Goal: Transaction & Acquisition: Purchase product/service

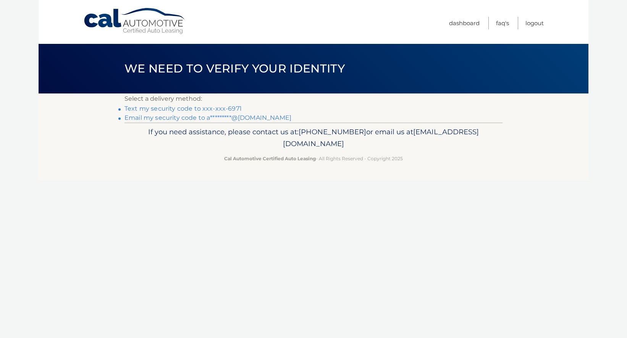
click at [213, 108] on link "Text my security code to xxx-xxx-6971" at bounding box center [182, 108] width 117 height 7
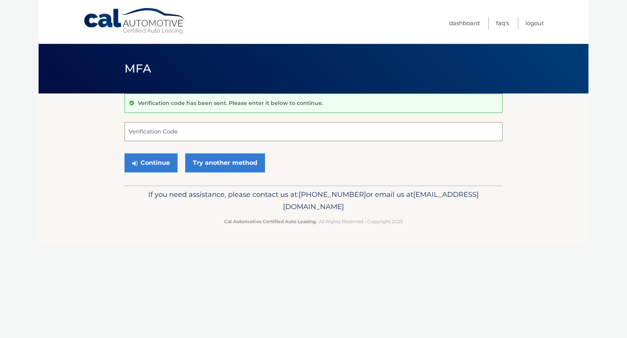
click at [268, 130] on input "Verification Code" at bounding box center [313, 131] width 378 height 19
type input "849917"
click at [159, 163] on button "Continue" at bounding box center [150, 162] width 53 height 19
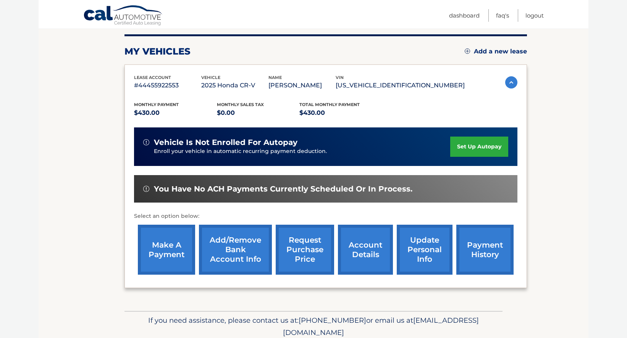
scroll to position [93, 0]
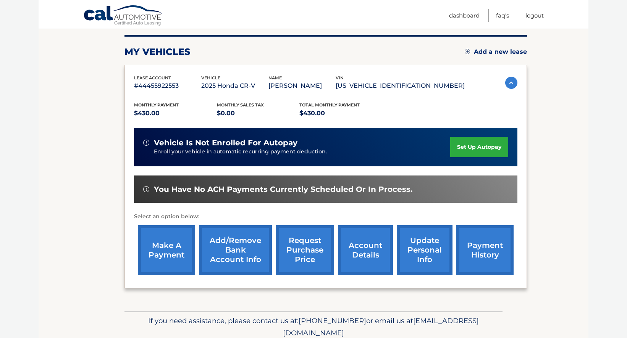
click at [164, 260] on link "make a payment" at bounding box center [166, 250] width 57 height 50
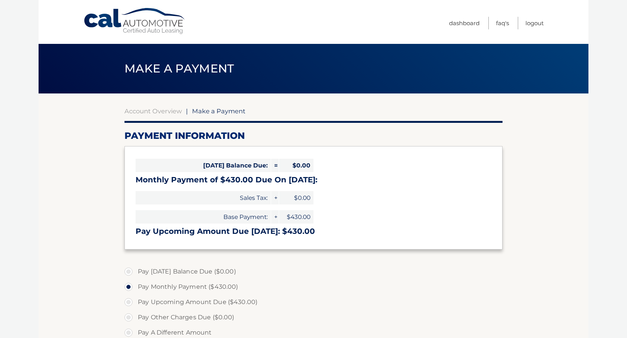
select select "ZTY0YjhlZDgtNzNmMi00MjI2LTk2NzktZDc3NjY2MGI0MDM1"
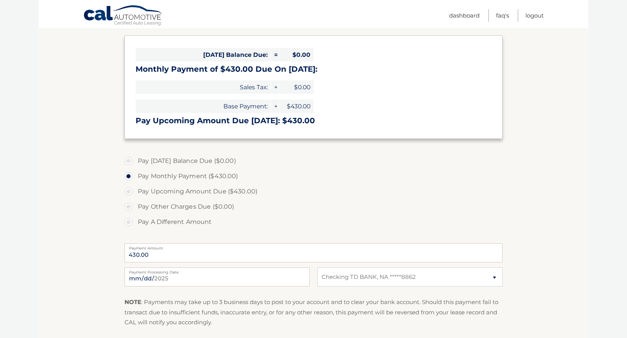
scroll to position [207, 0]
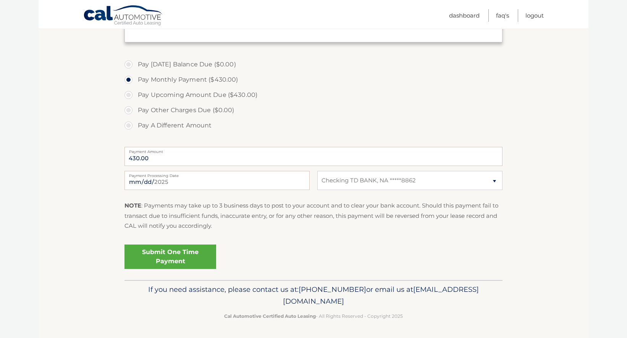
click at [189, 252] on link "Submit One Time Payment" at bounding box center [170, 257] width 92 height 24
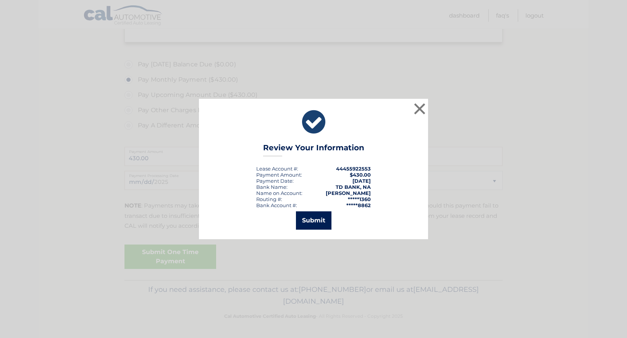
click at [318, 225] on button "Submit" at bounding box center [314, 221] width 36 height 18
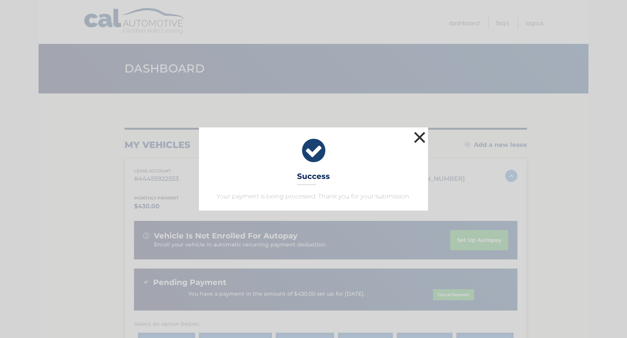
click at [423, 134] on button "×" at bounding box center [419, 137] width 15 height 15
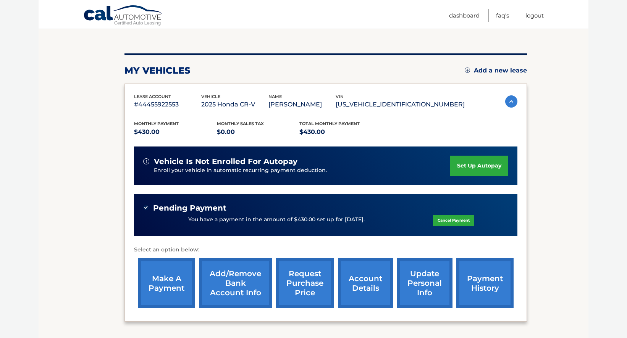
scroll to position [75, 0]
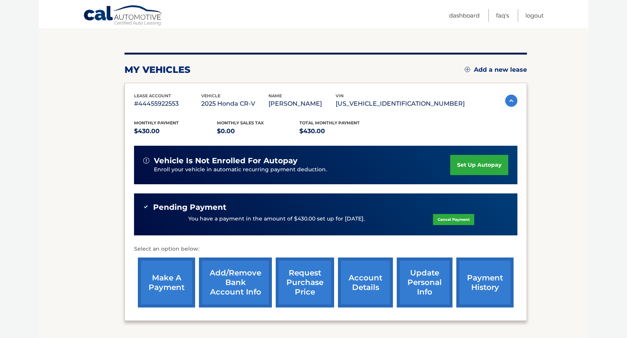
click at [475, 291] on link "payment history" at bounding box center [484, 283] width 57 height 50
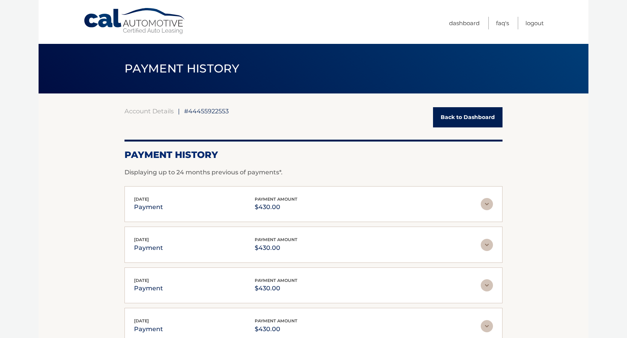
click at [144, 6] on div "Menu Dashboard FAQ's Logout" at bounding box center [313, 22] width 460 height 44
click at [148, 24] on link "Cal Automotive" at bounding box center [134, 21] width 103 height 27
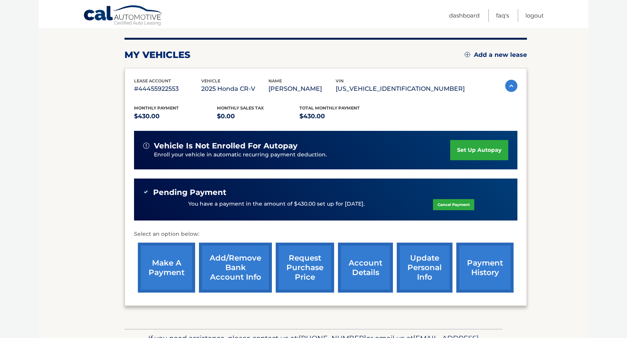
scroll to position [84, 0]
